Goal: Check status: Check status

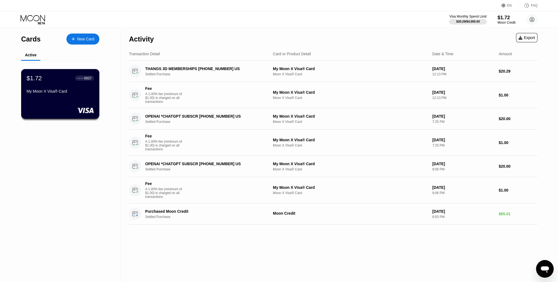
click at [69, 93] on div "My Moon X Visa® Card" at bounding box center [60, 91] width 67 height 4
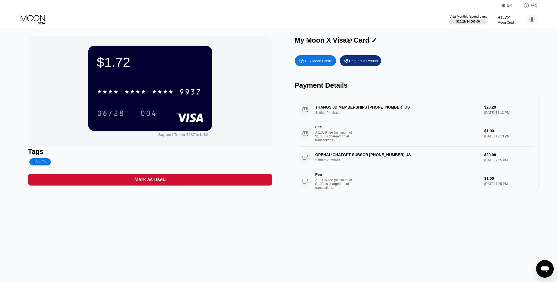
click at [160, 93] on div "* * * *" at bounding box center [163, 92] width 22 height 9
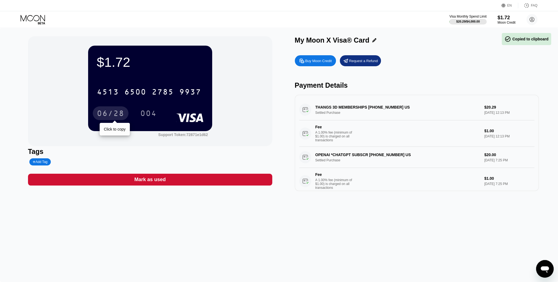
click at [118, 117] on div "06/28" at bounding box center [110, 114] width 27 height 9
click at [148, 111] on div "004" at bounding box center [148, 114] width 16 height 9
click at [357, 227] on div "$1.72 4513 6500 2785 9937 06/28 004 Support Token: 72871e1d62 Tags Add Tag Mark…" at bounding box center [279, 155] width 558 height 254
